Goal: Transaction & Acquisition: Purchase product/service

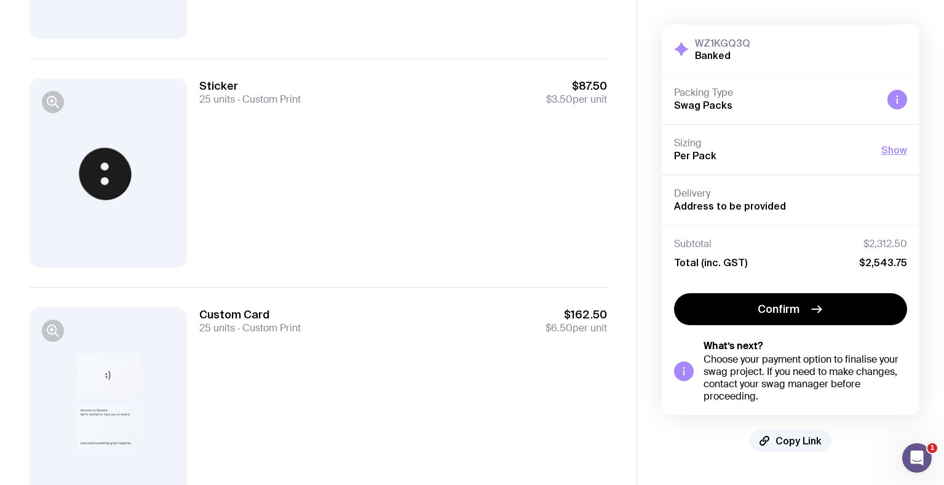
scroll to position [974, 0]
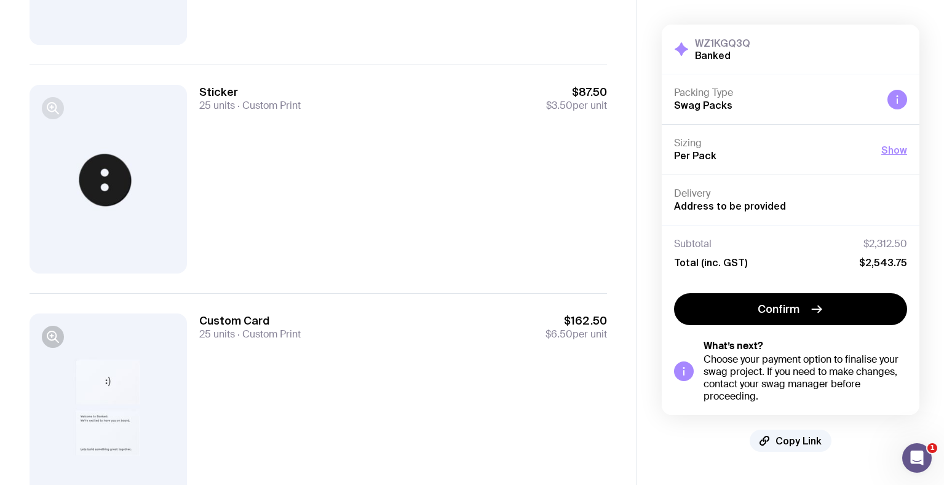
click at [53, 111] on icon "button" at bounding box center [51, 107] width 9 height 9
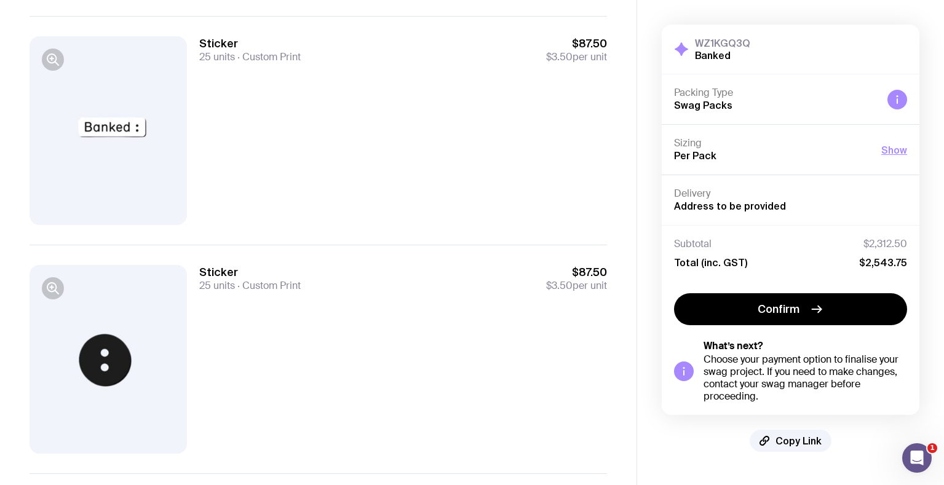
scroll to position [792, 0]
click at [393, 148] on div "Sticker 25 units Custom Print $87.50 $3.50 per unit" at bounding box center [403, 132] width 408 height 189
drag, startPoint x: 199, startPoint y: 45, endPoint x: 381, endPoint y: 79, distance: 185.7
click at [381, 79] on div "Sticker 25 units Custom Print $87.50 $3.50 per unit" at bounding box center [403, 132] width 408 height 189
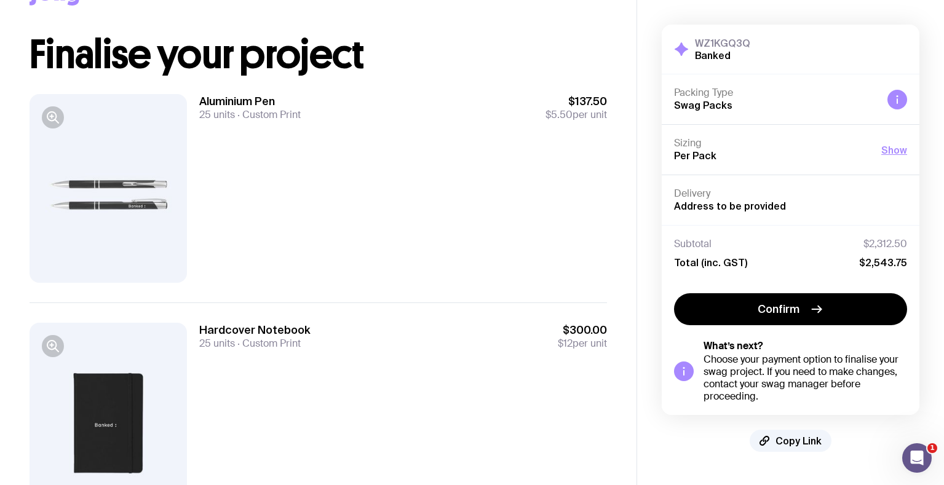
scroll to position [34, 0]
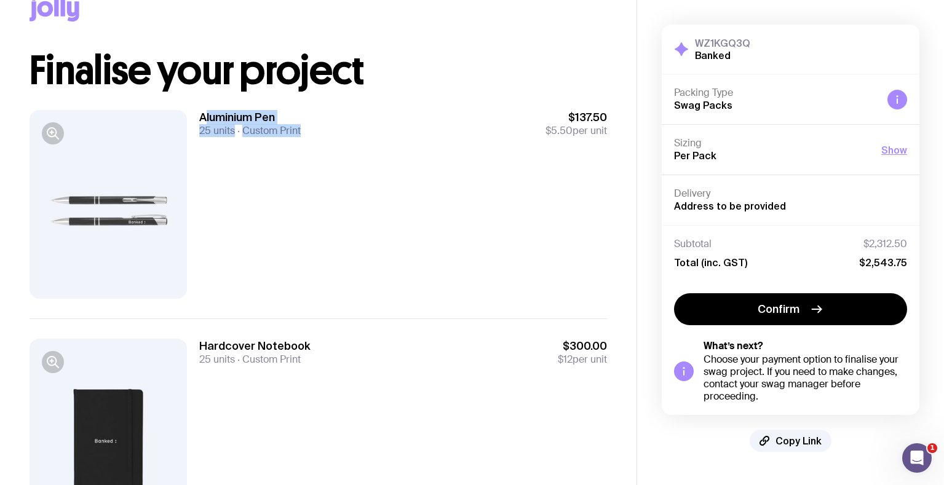
drag, startPoint x: 207, startPoint y: 115, endPoint x: 363, endPoint y: 149, distance: 159.7
click at [363, 149] on div "Aluminium Pen 25 units Custom Print $137.50 $5.50 per unit" at bounding box center [403, 204] width 408 height 189
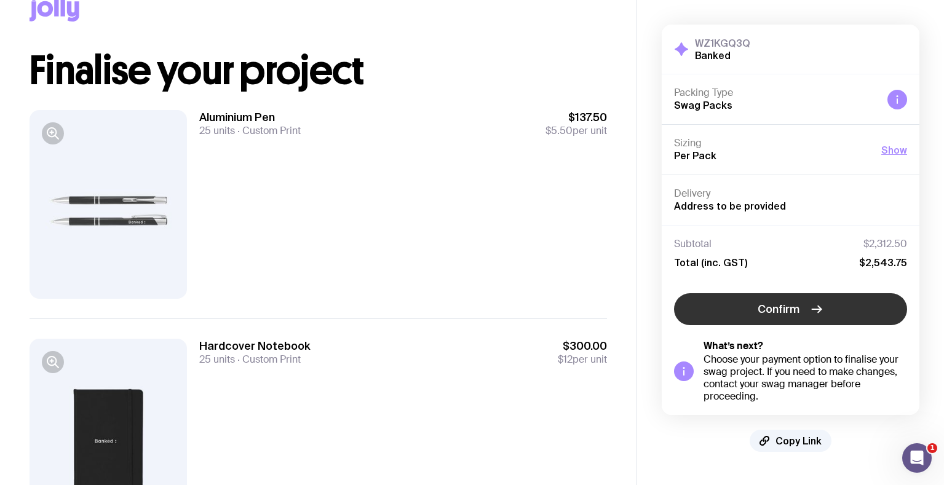
click at [789, 302] on span "Confirm" at bounding box center [778, 309] width 42 height 15
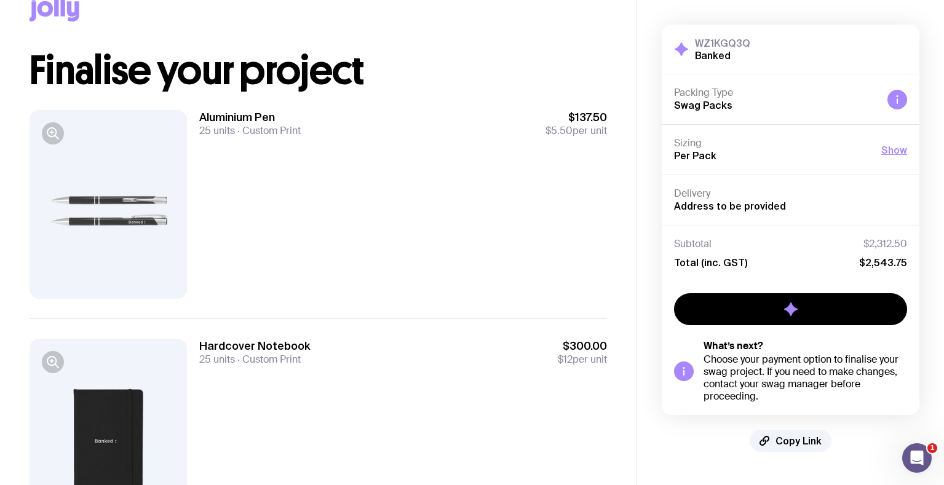
scroll to position [0, 0]
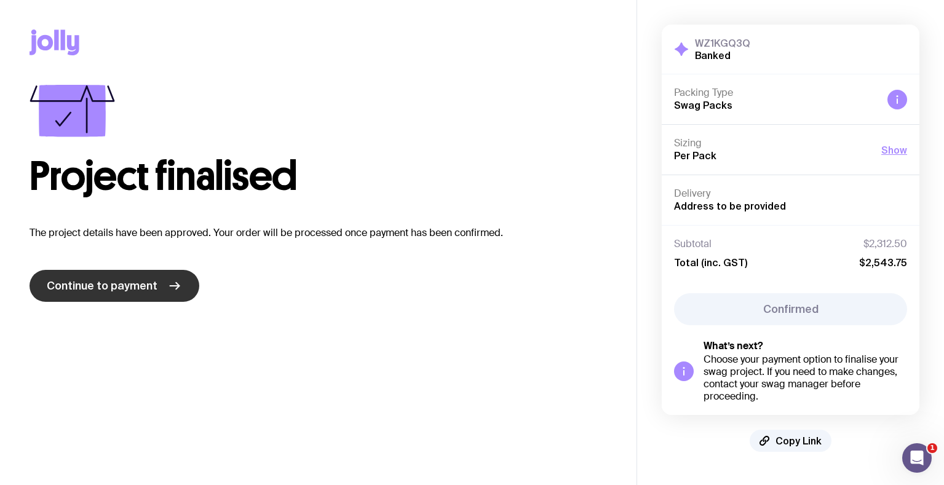
click at [111, 289] on span "Continue to payment" at bounding box center [102, 285] width 111 height 15
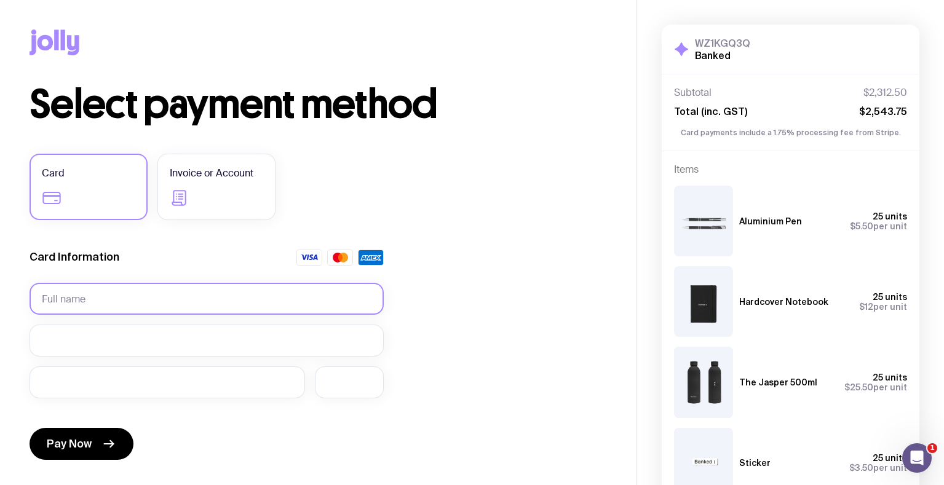
click at [111, 289] on input "text" at bounding box center [207, 299] width 354 height 32
type input "[PERSON_NAME]"
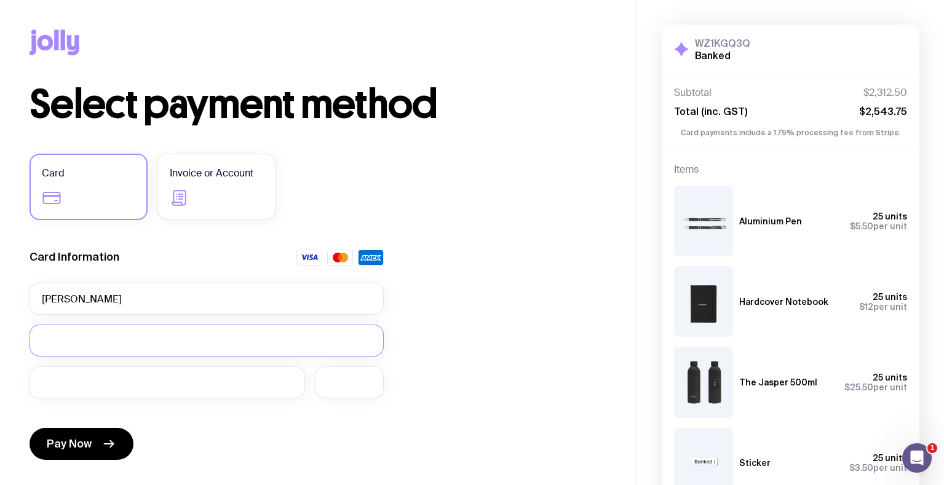
click at [214, 269] on div "Card Information" at bounding box center [207, 261] width 354 height 23
click at [104, 436] on button "Pay Now" at bounding box center [82, 444] width 104 height 32
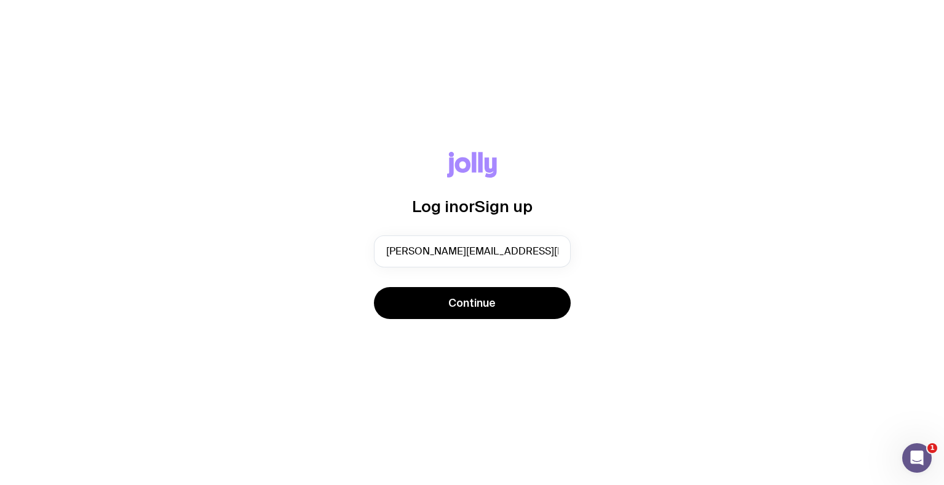
type input "erin.dunn@banked.com"
click at [374, 287] on button "Continue" at bounding box center [472, 303] width 197 height 32
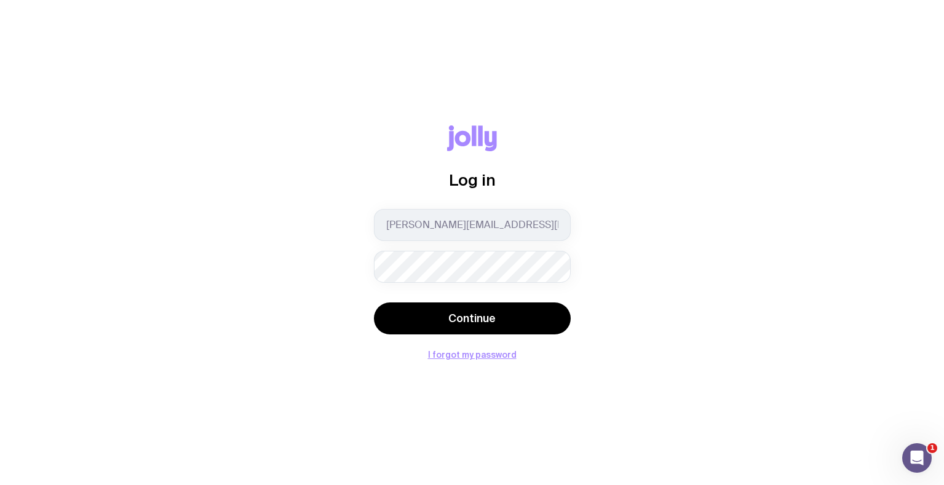
click at [374, 302] on button "Continue" at bounding box center [472, 318] width 197 height 32
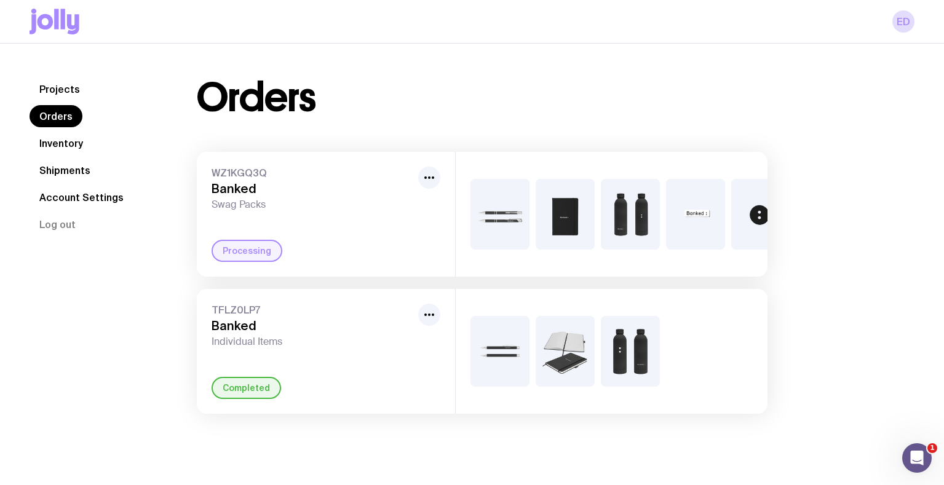
click at [257, 256] on div "Processing" at bounding box center [246, 251] width 71 height 22
click at [435, 176] on icon "button" at bounding box center [429, 177] width 15 height 15
click at [232, 179] on div "WZ1KGQ3Q Banked Swag Packs" at bounding box center [312, 189] width 202 height 44
click at [70, 124] on link "Orders" at bounding box center [56, 116] width 53 height 22
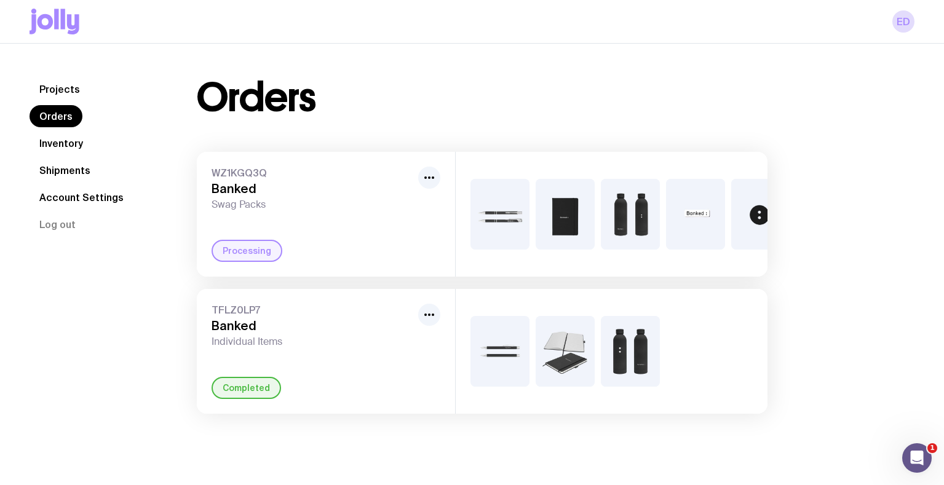
click at [53, 82] on link "Projects" at bounding box center [60, 89] width 60 height 22
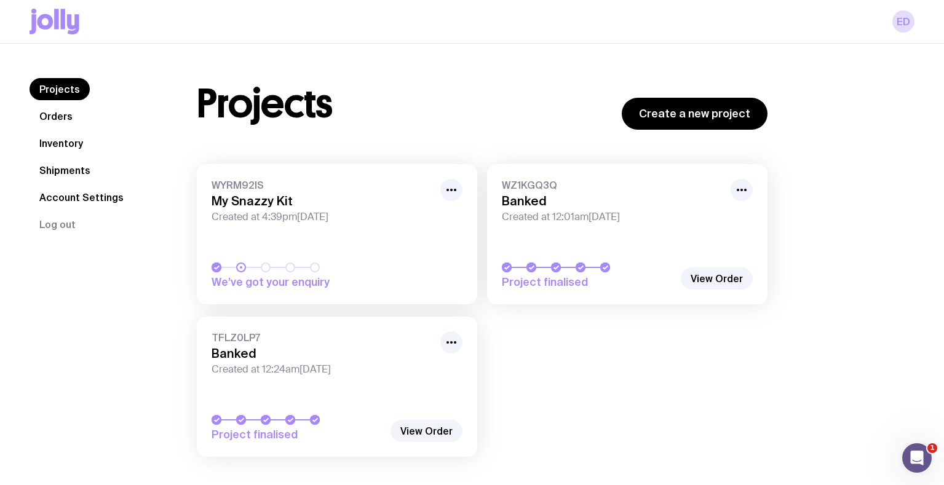
click at [55, 116] on link "Orders" at bounding box center [56, 116] width 53 height 22
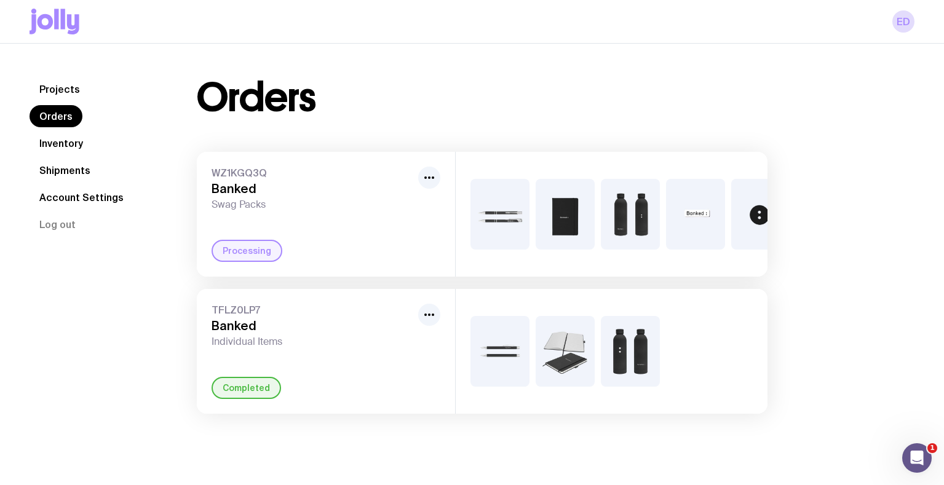
click at [59, 142] on link "Inventory" at bounding box center [61, 143] width 63 height 22
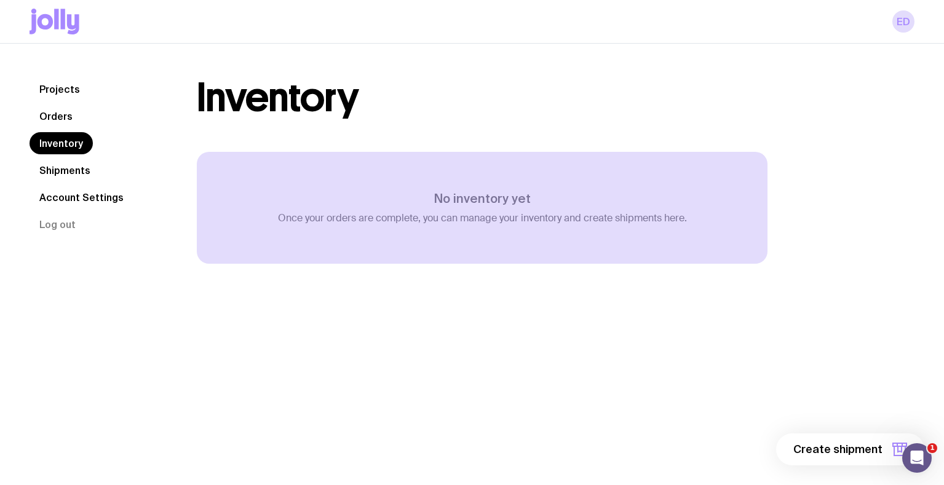
click at [65, 167] on link "Shipments" at bounding box center [65, 170] width 71 height 22
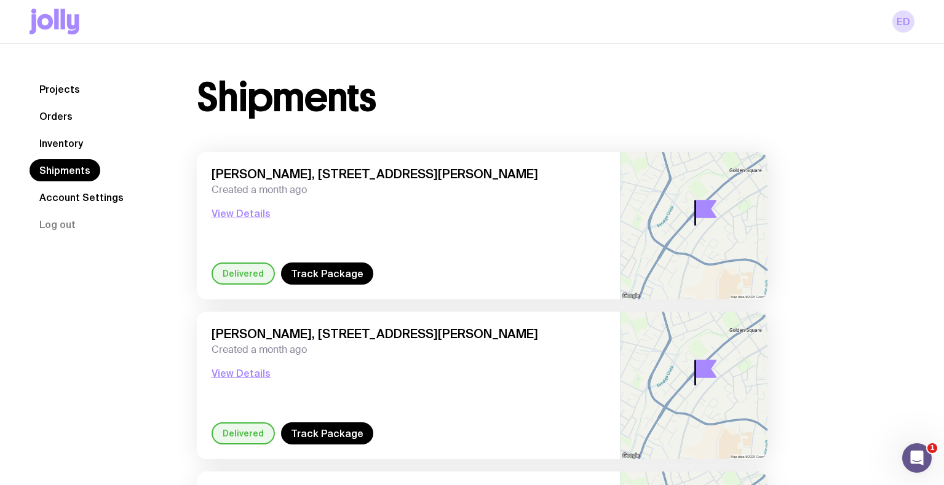
click at [57, 202] on link "Account Settings" at bounding box center [82, 197] width 104 height 22
